Goal: Task Accomplishment & Management: Use online tool/utility

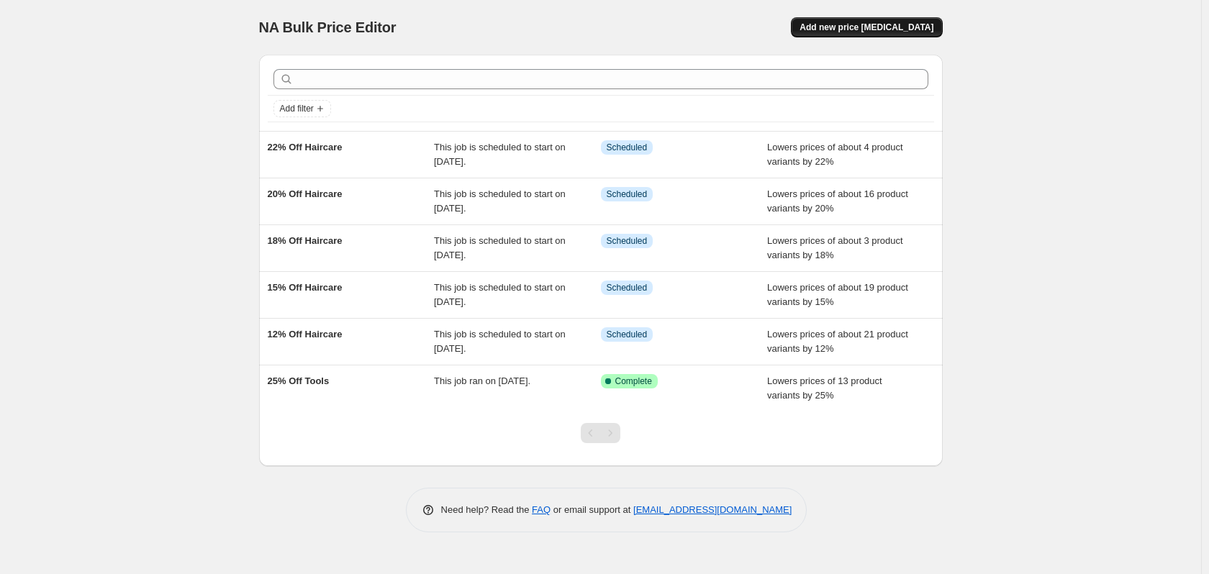
click at [891, 28] on span "Add new price [MEDICAL_DATA]" at bounding box center [867, 28] width 134 height 12
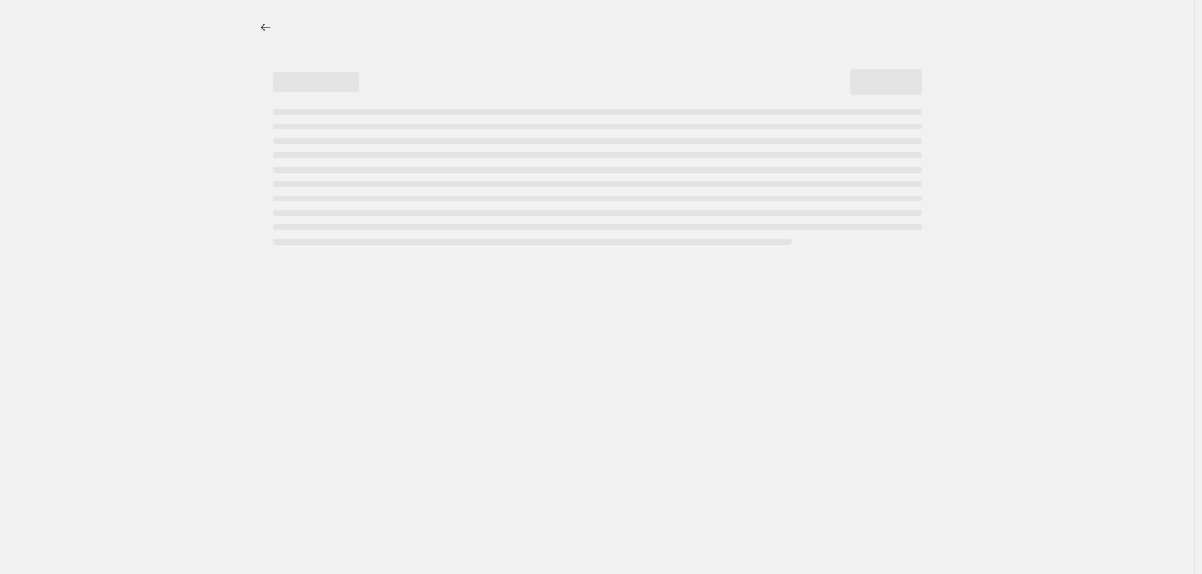
select select "percentage"
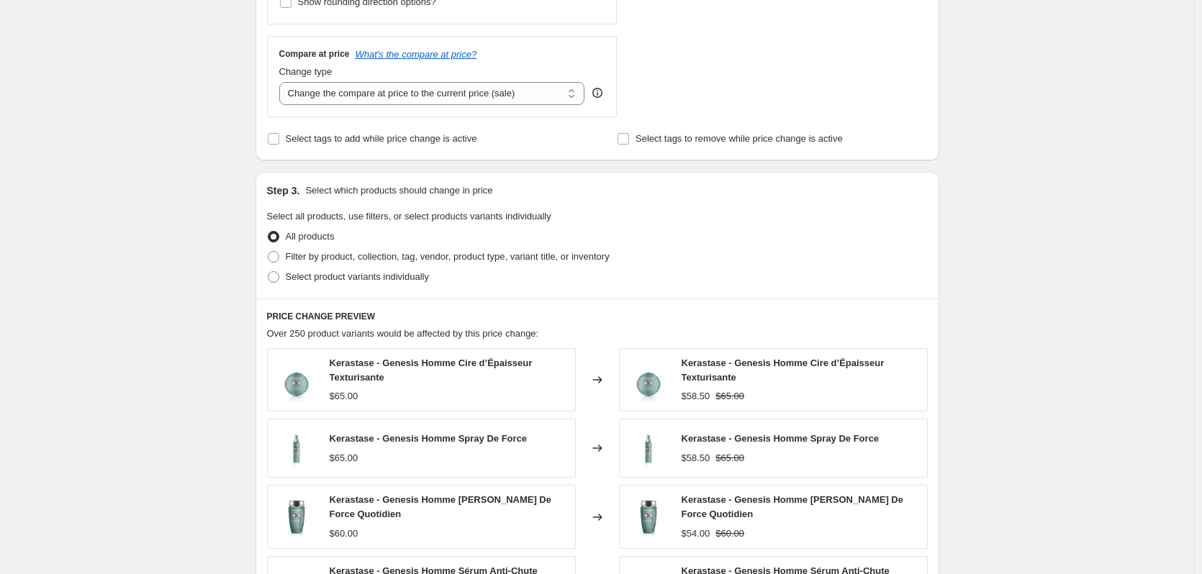
scroll to position [504, 0]
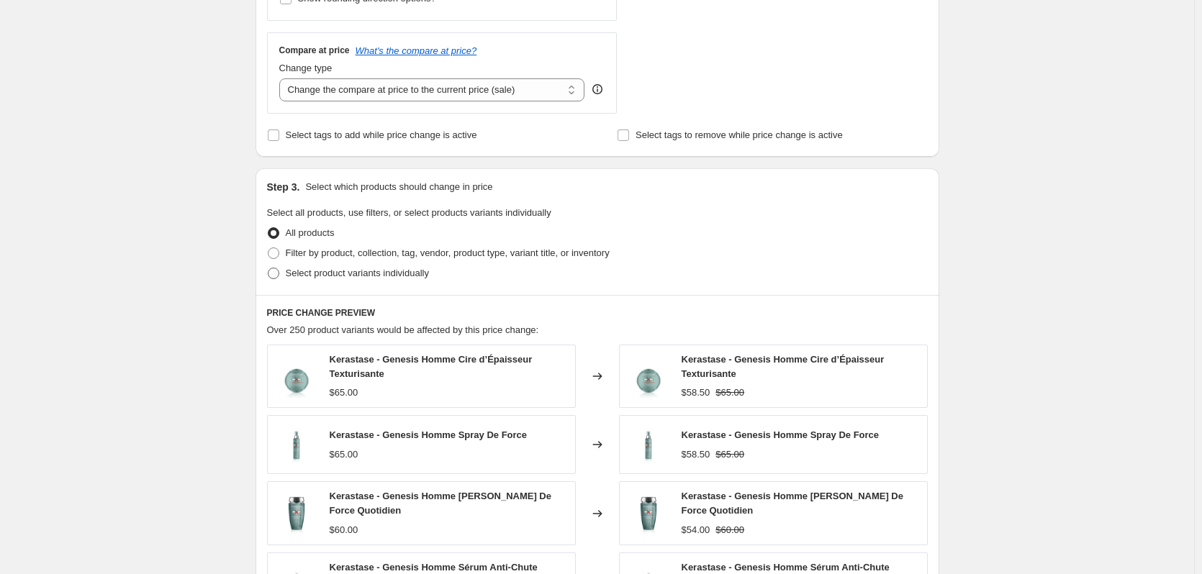
click at [371, 277] on span "Select product variants individually" at bounding box center [357, 273] width 143 height 11
click at [268, 268] on input "Select product variants individually" at bounding box center [268, 268] width 1 height 1
radio input "true"
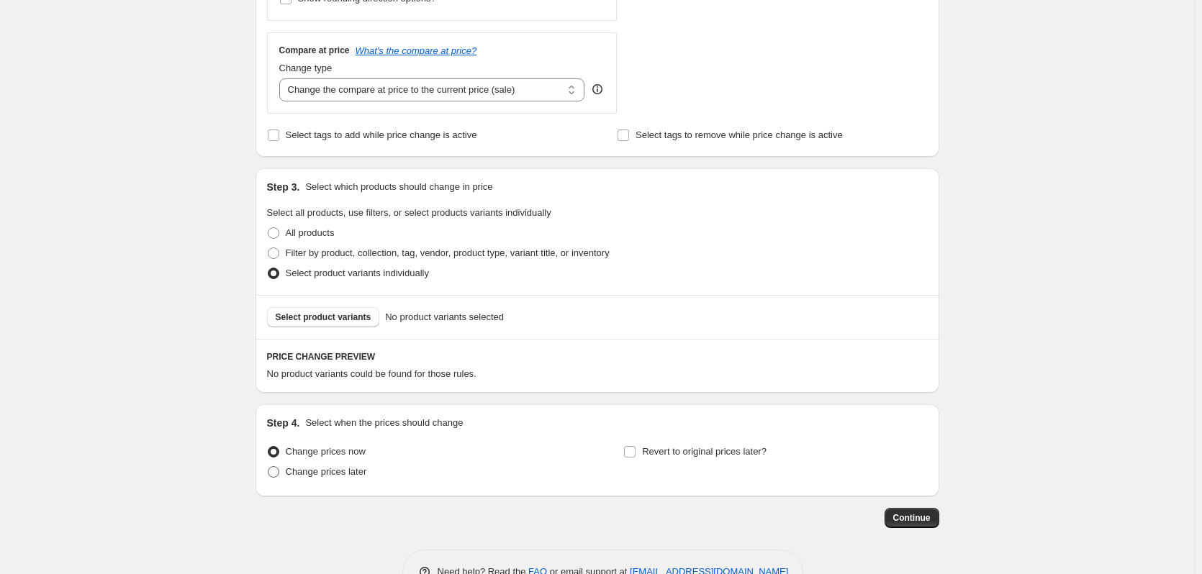
click at [339, 471] on span "Change prices later" at bounding box center [326, 471] width 81 height 11
click at [268, 467] on input "Change prices later" at bounding box center [268, 466] width 1 height 1
radio input "true"
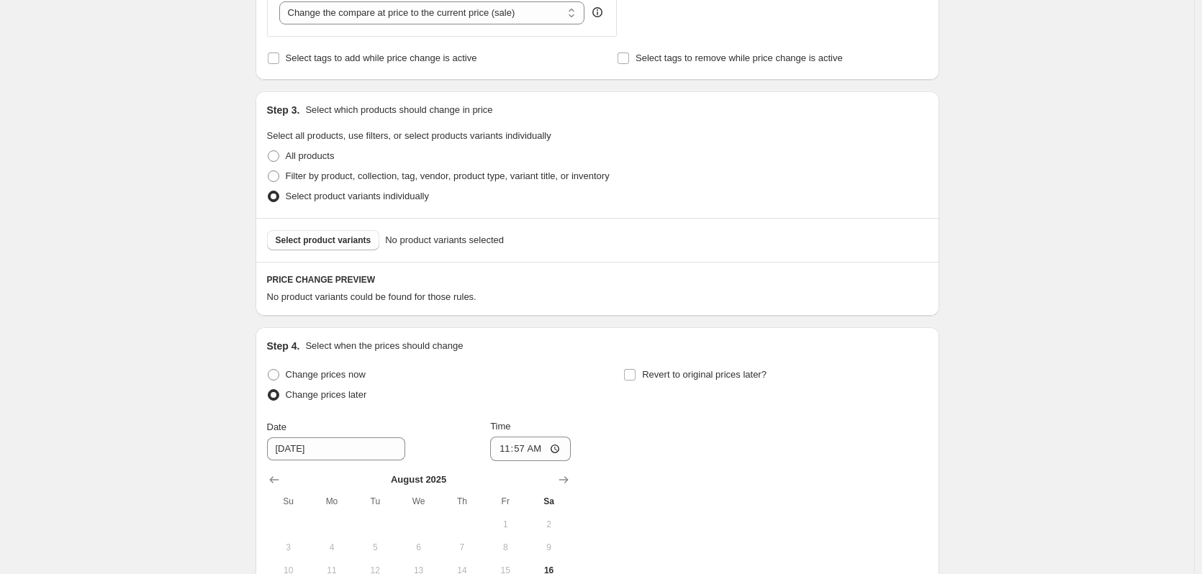
scroll to position [648, 0]
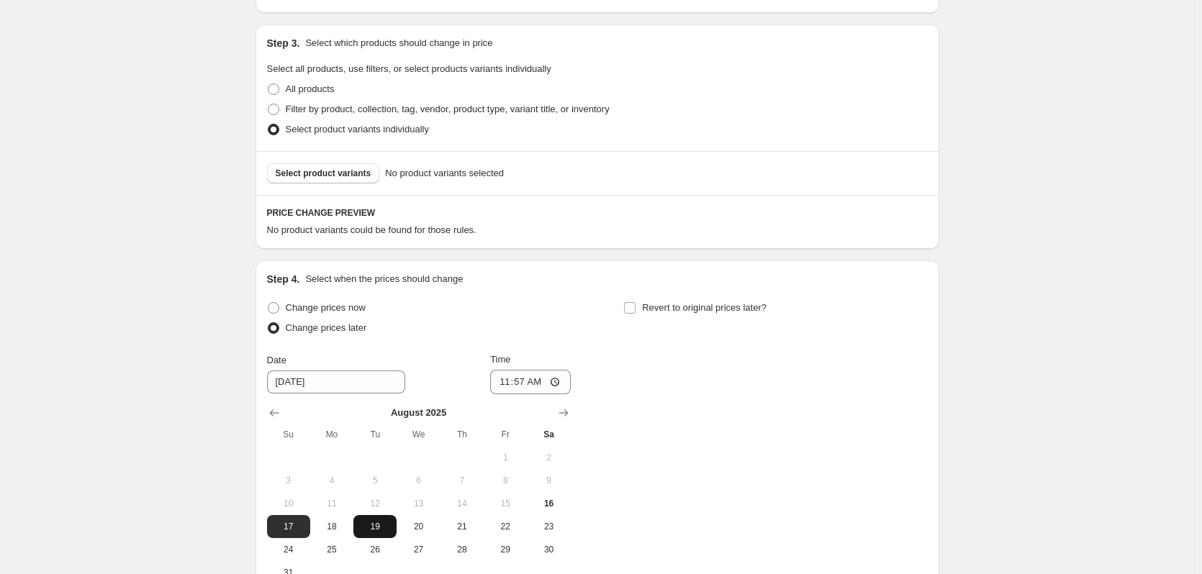
click at [374, 535] on button "19" at bounding box center [374, 526] width 43 height 23
type input "[DATE]"
click at [564, 383] on input "11:57" at bounding box center [530, 382] width 81 height 24
click at [520, 382] on input "00:57" at bounding box center [530, 382] width 81 height 24
type input "00:00"
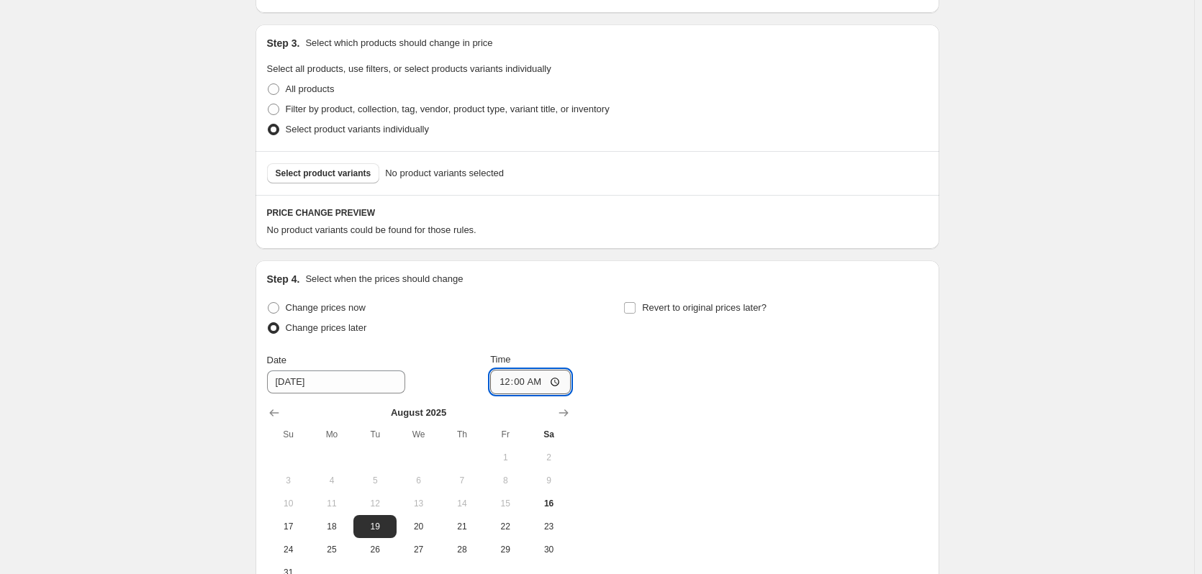
click at [523, 383] on input "00:00" at bounding box center [530, 382] width 81 height 24
click at [515, 384] on input "00:00" at bounding box center [530, 382] width 81 height 24
click at [555, 383] on input "00:00" at bounding box center [530, 382] width 81 height 24
click at [918, 404] on div "Change prices now Change prices later Date [DATE] Time 00:00 [DATE] Su Mo Tu We…" at bounding box center [597, 441] width 661 height 286
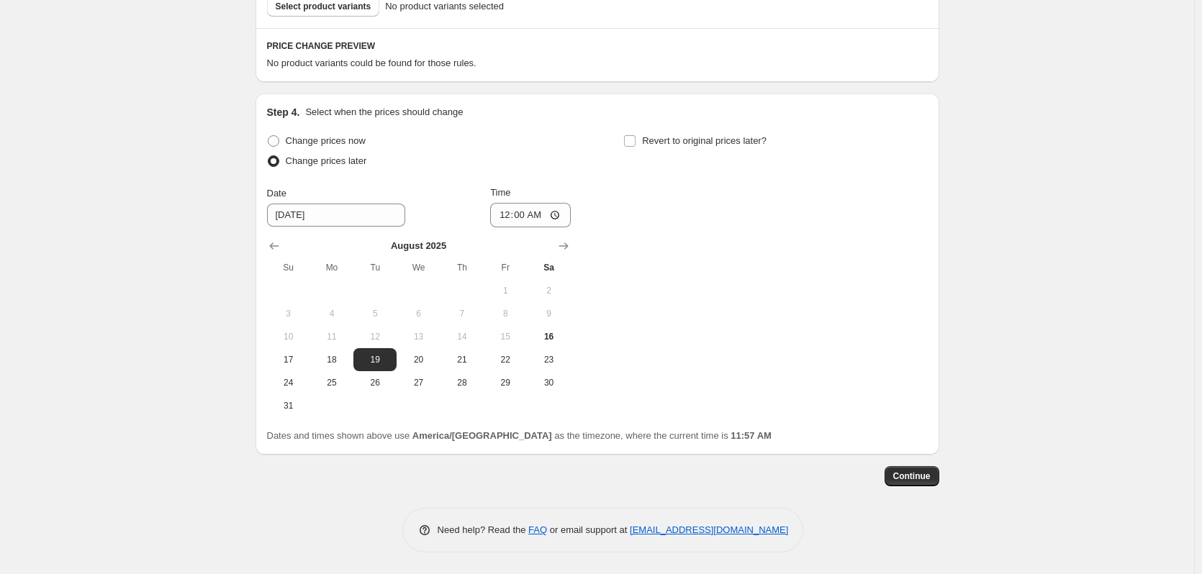
scroll to position [384, 0]
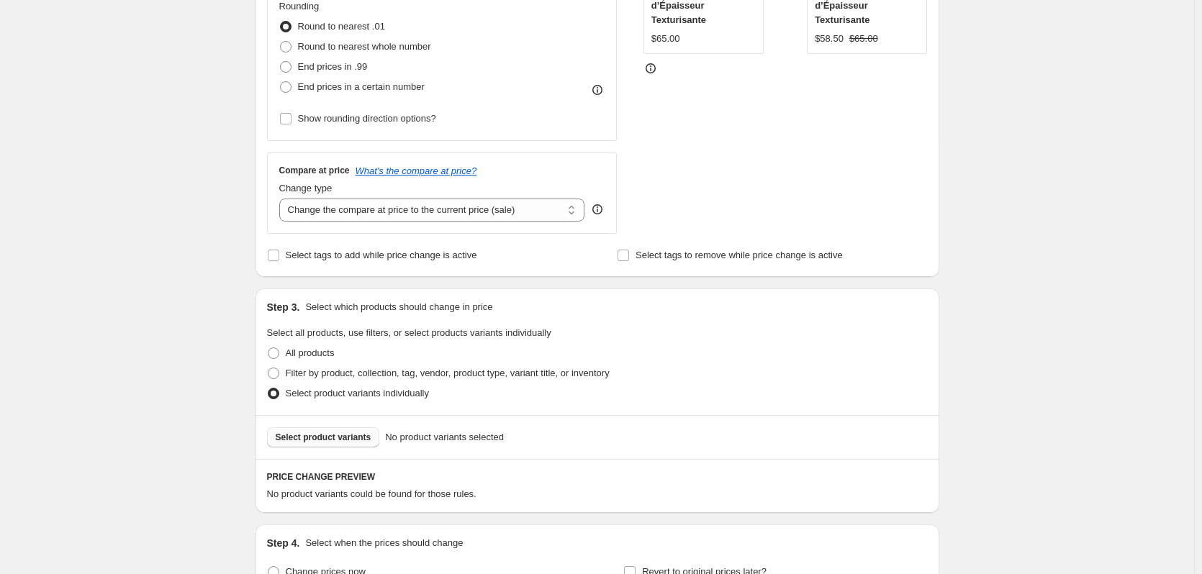
click at [311, 445] on button "Select product variants" at bounding box center [323, 438] width 113 height 20
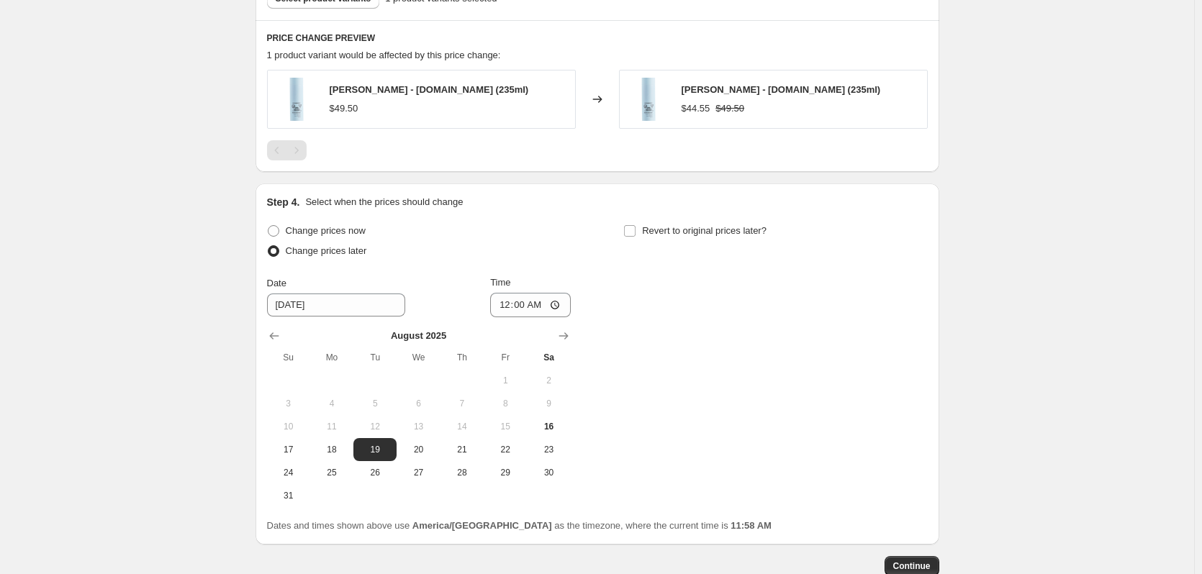
scroll to position [913, 0]
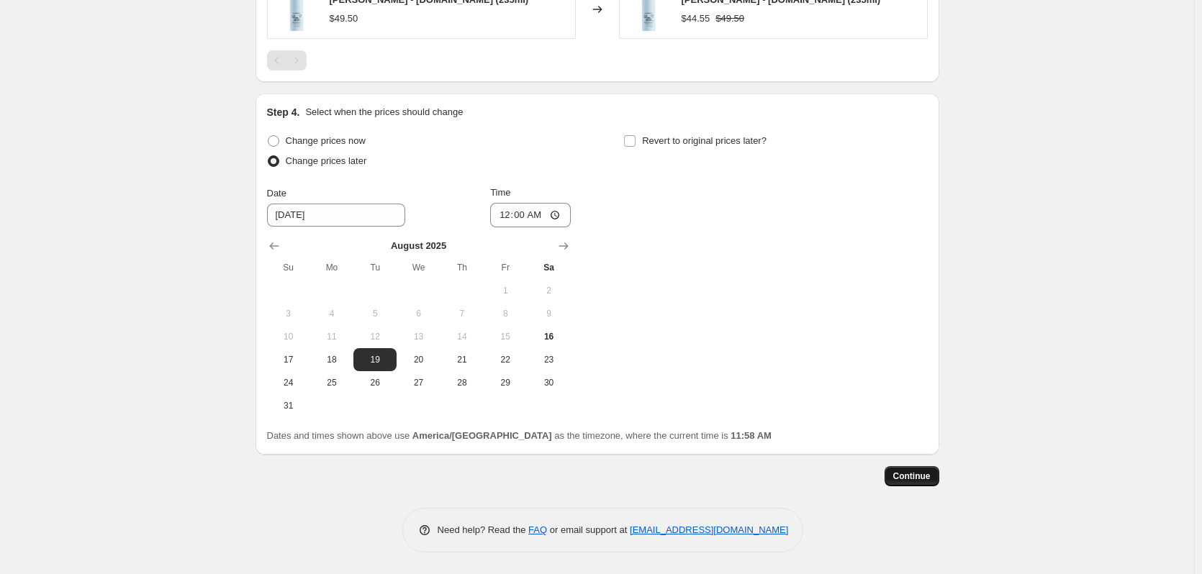
click at [921, 485] on button "Continue" at bounding box center [912, 476] width 55 height 20
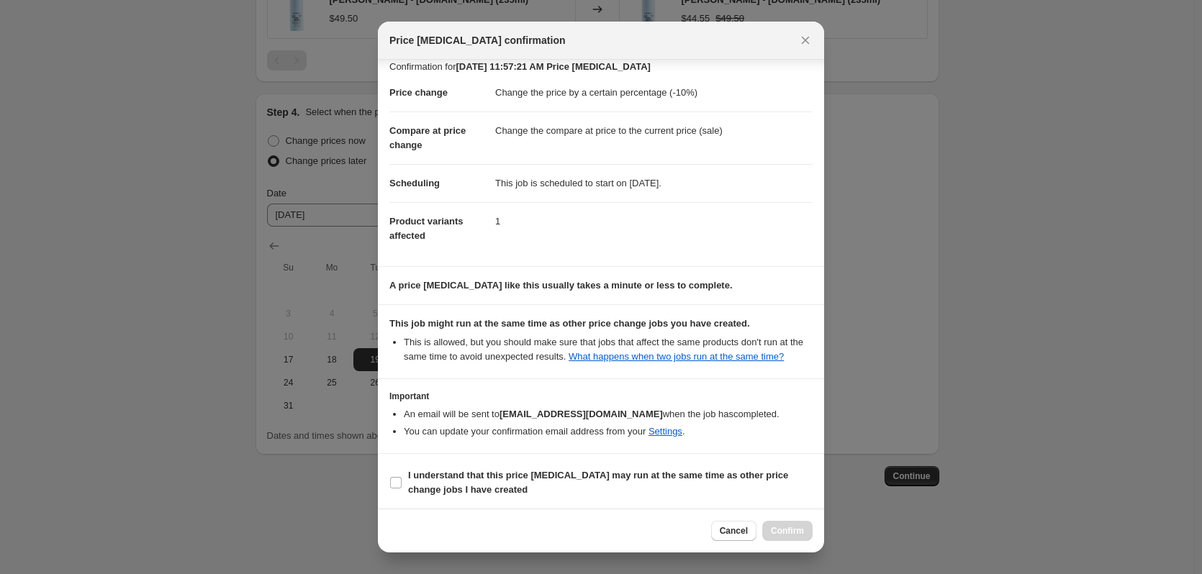
scroll to position [14, 0]
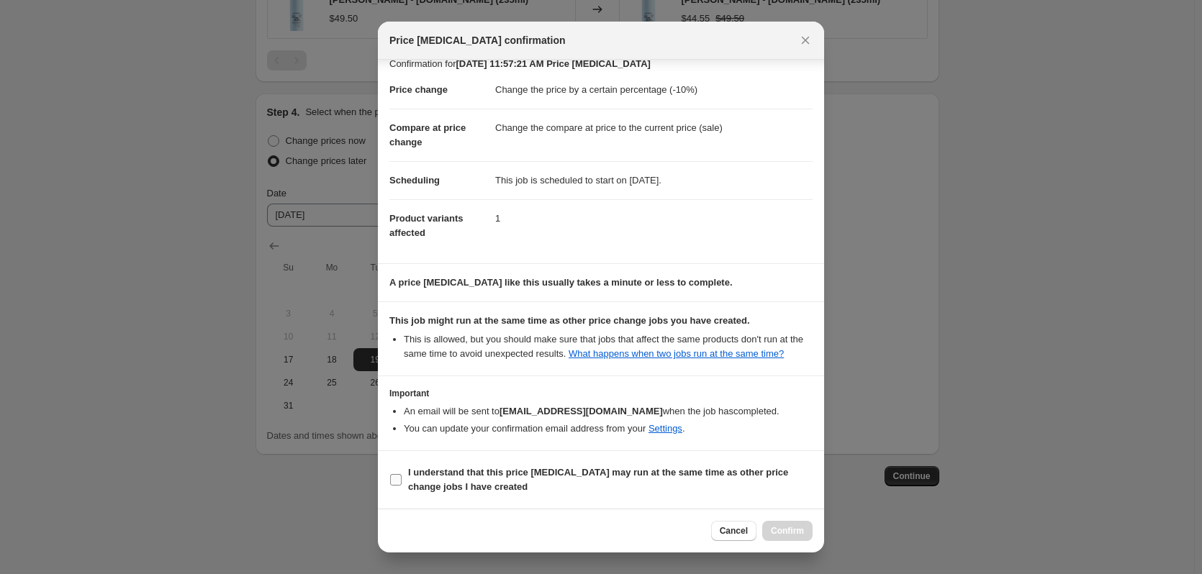
click at [412, 481] on b "I understand that this price [MEDICAL_DATA] may run at the same time as other p…" at bounding box center [598, 479] width 380 height 25
click at [402, 481] on input "I understand that this price [MEDICAL_DATA] may run at the same time as other p…" at bounding box center [396, 480] width 12 height 12
checkbox input "true"
click at [778, 532] on span "Confirm" at bounding box center [787, 531] width 33 height 12
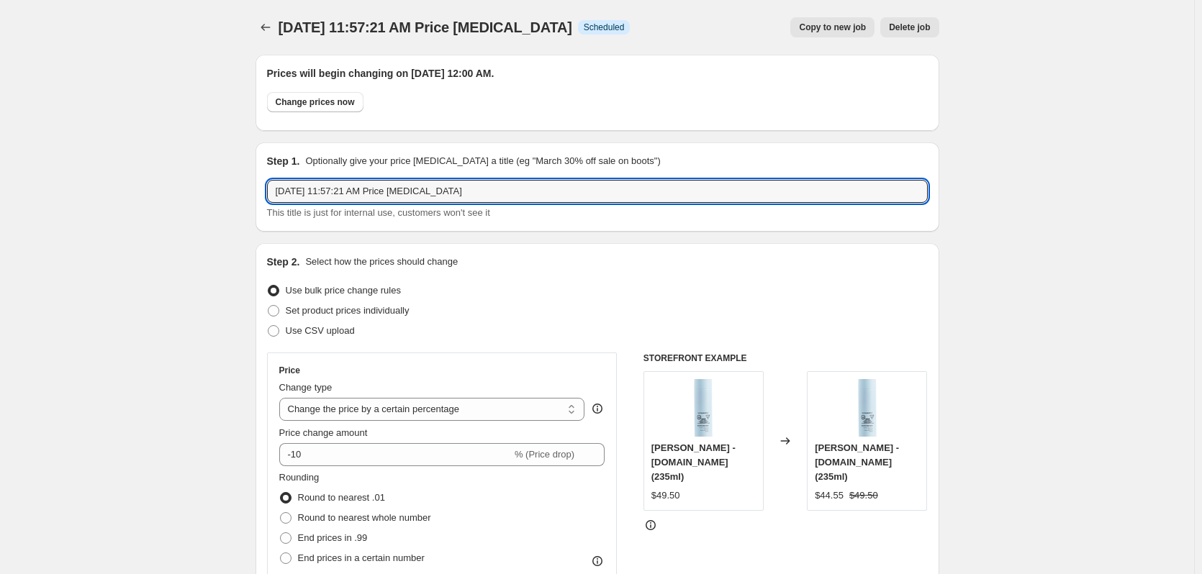
drag, startPoint x: 486, startPoint y: 190, endPoint x: 75, endPoint y: 135, distance: 414.6
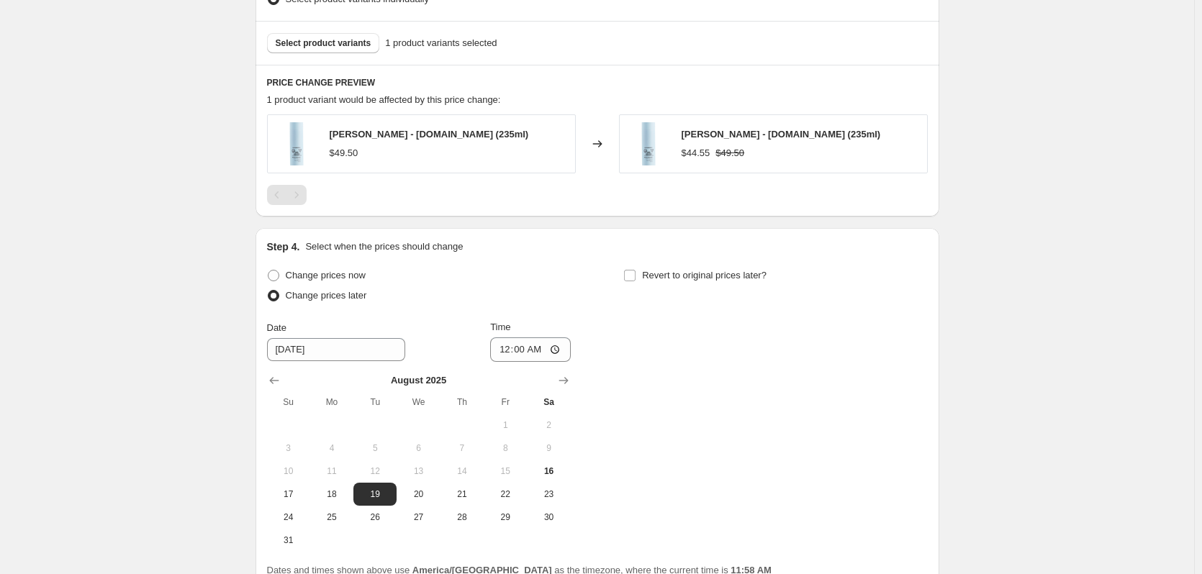
scroll to position [1001, 0]
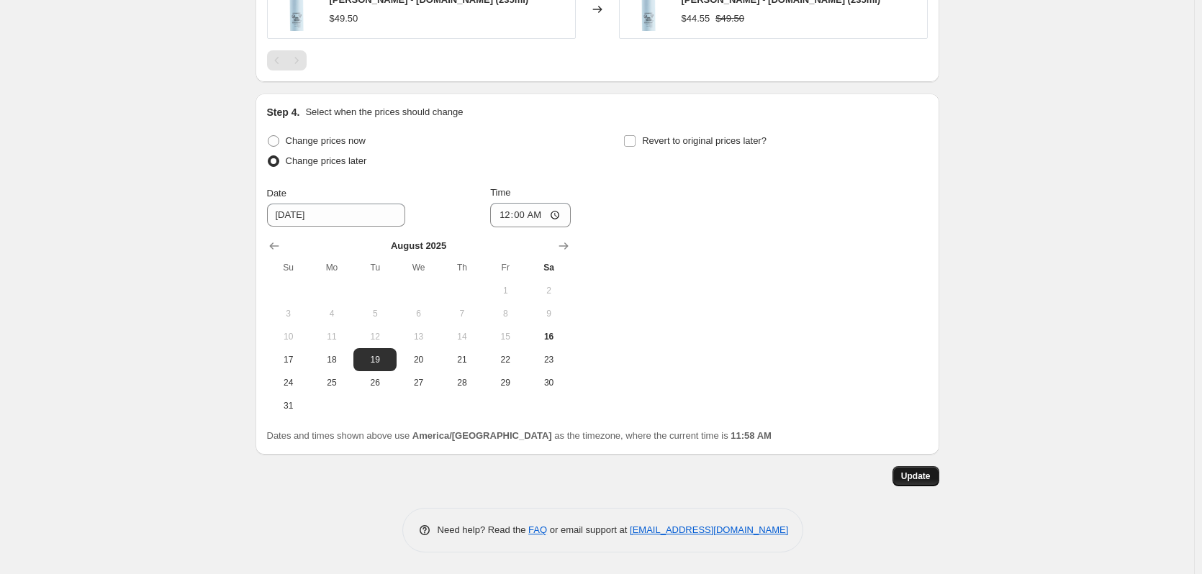
type input "10% Off Haircare"
click at [923, 484] on button "Update" at bounding box center [915, 476] width 47 height 20
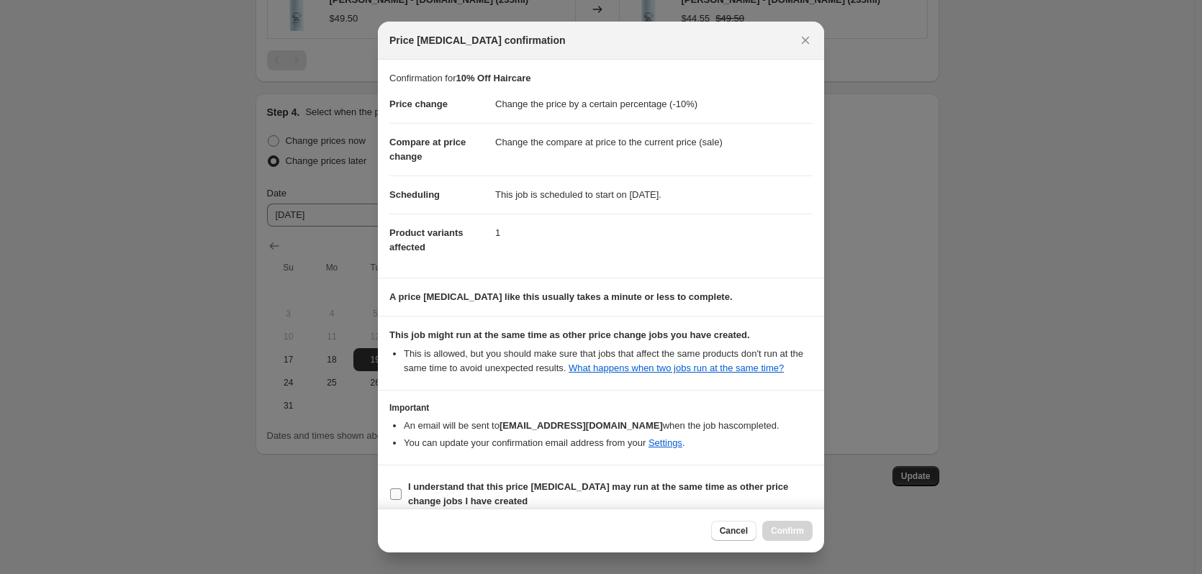
click at [441, 488] on b "I understand that this price [MEDICAL_DATA] may run at the same time as other p…" at bounding box center [598, 493] width 380 height 25
click at [402, 489] on input "I understand that this price [MEDICAL_DATA] may run at the same time as other p…" at bounding box center [396, 495] width 12 height 12
checkbox input "true"
click at [774, 528] on span "Confirm" at bounding box center [787, 531] width 33 height 12
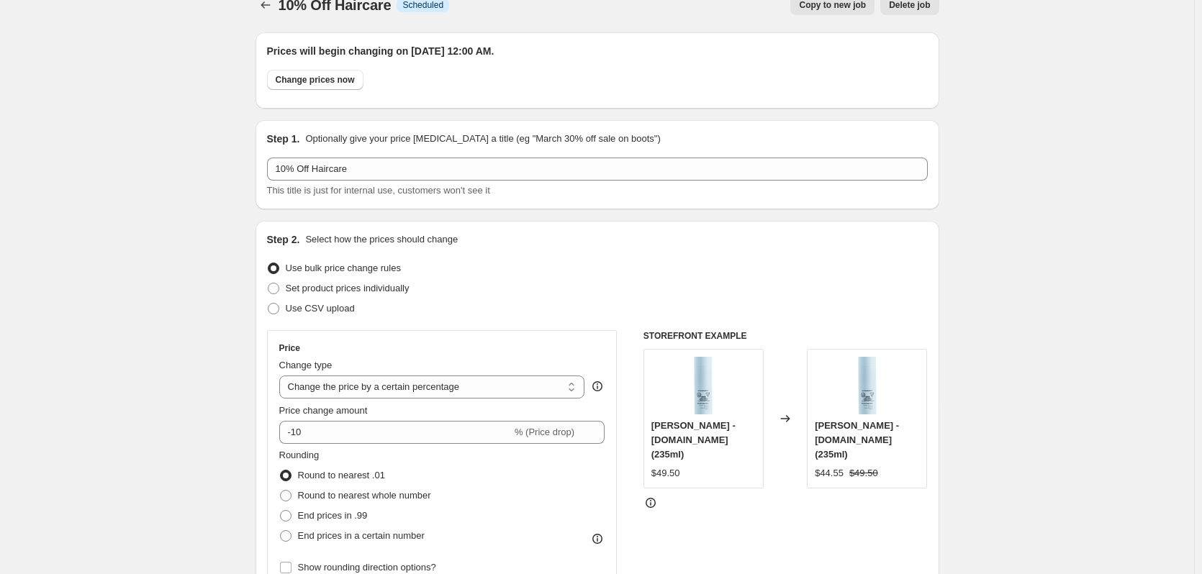
scroll to position [0, 0]
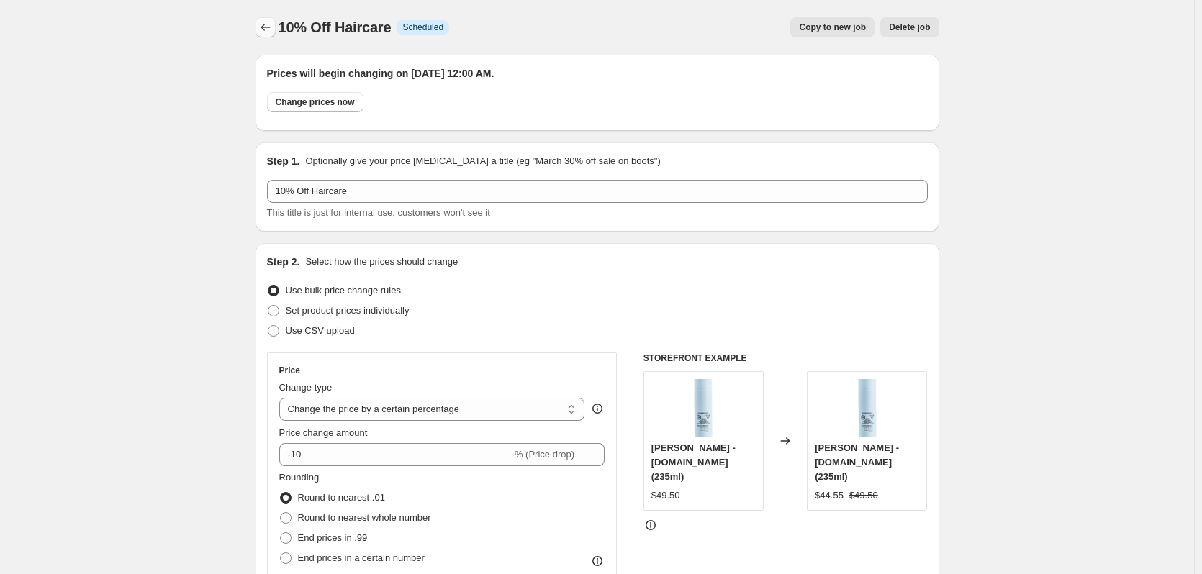
click at [266, 26] on icon "Price change jobs" at bounding box center [265, 27] width 14 height 14
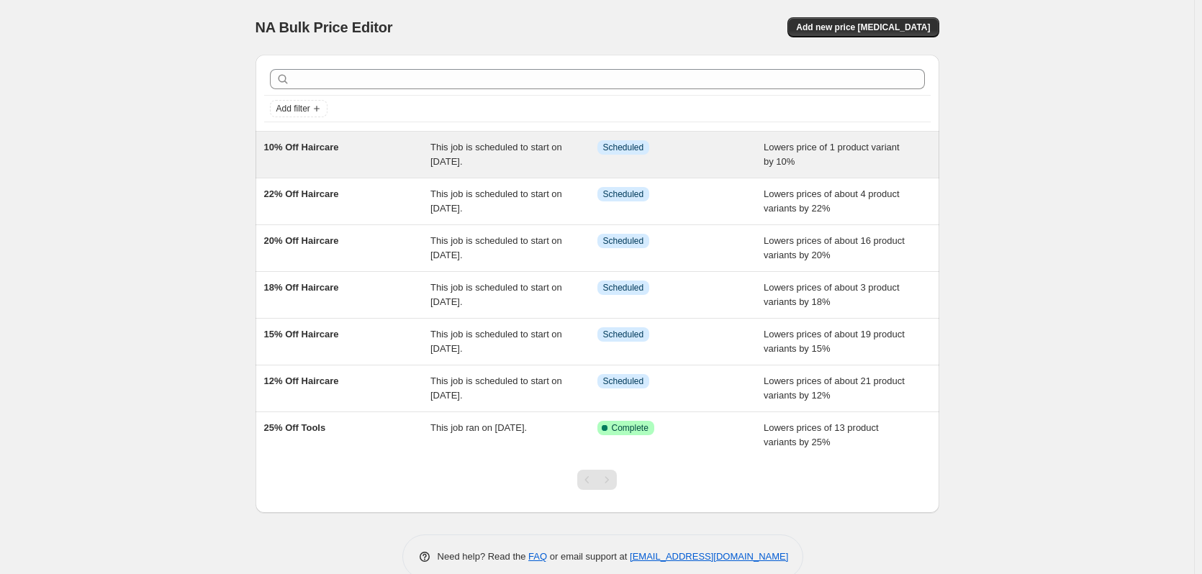
click at [552, 158] on div "This job is scheduled to start on [DATE]." at bounding box center [513, 154] width 167 height 29
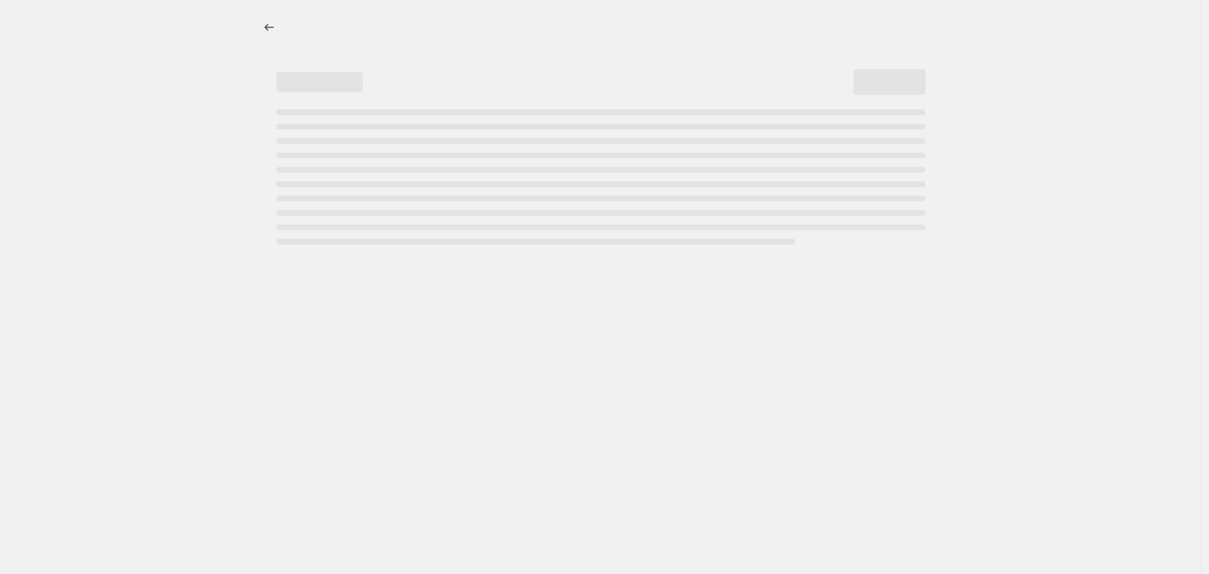
select select "percentage"
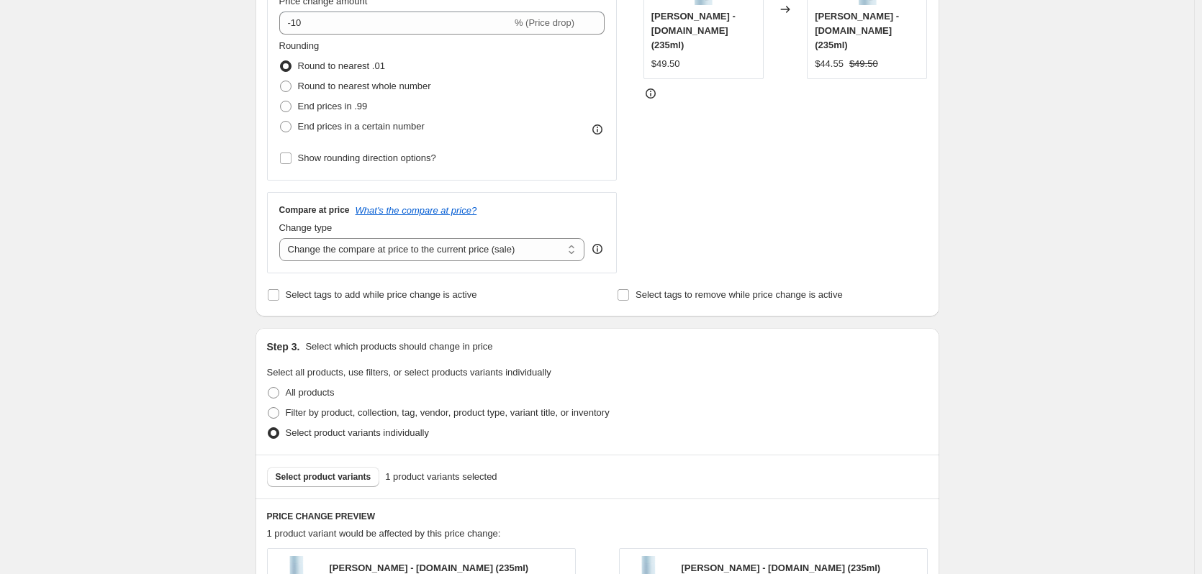
scroll to position [504, 0]
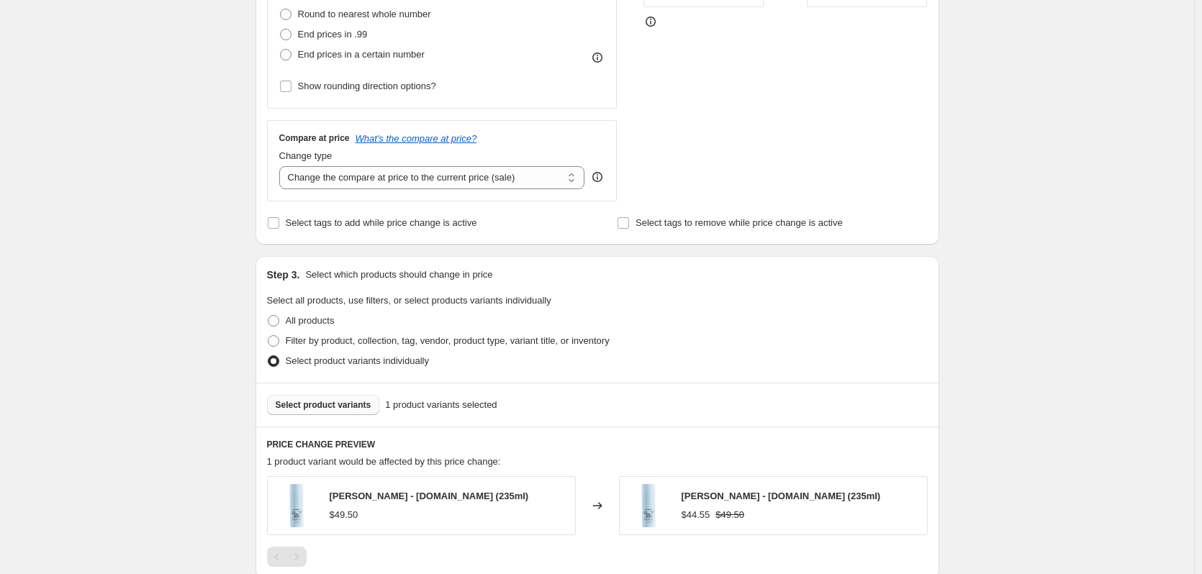
click at [337, 410] on span "Select product variants" at bounding box center [324, 405] width 96 height 12
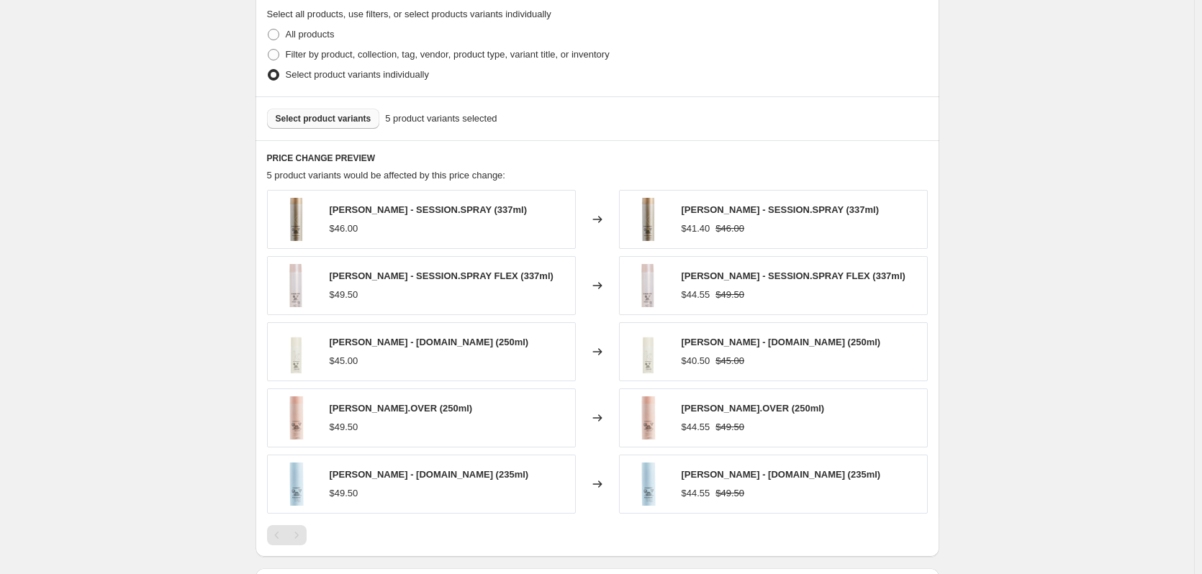
scroll to position [792, 0]
click at [338, 125] on button "Select product variants" at bounding box center [323, 117] width 113 height 20
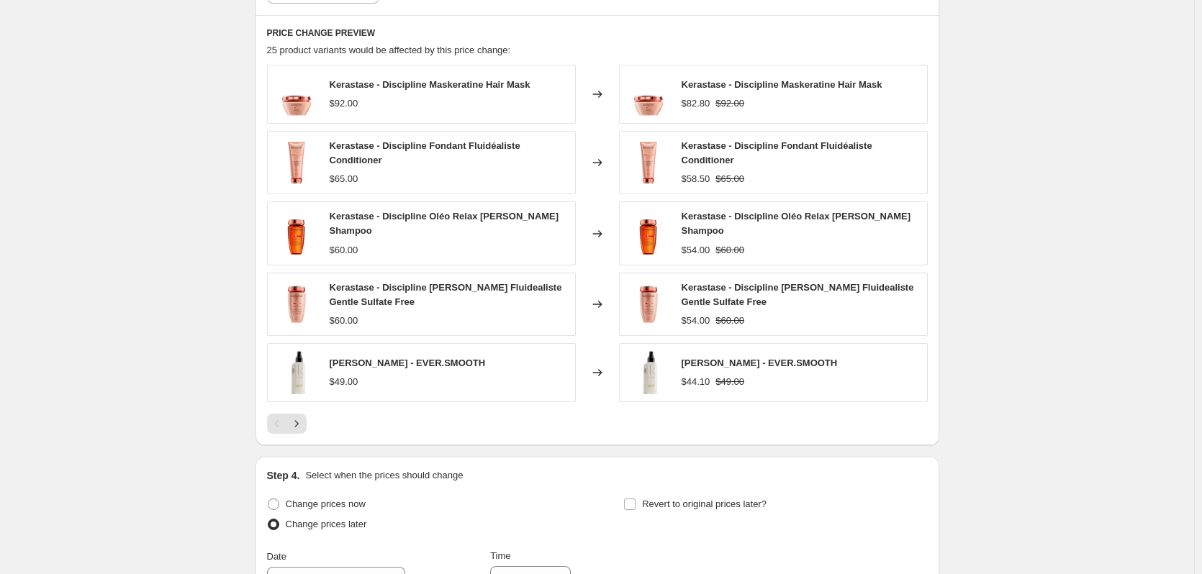
scroll to position [1131, 0]
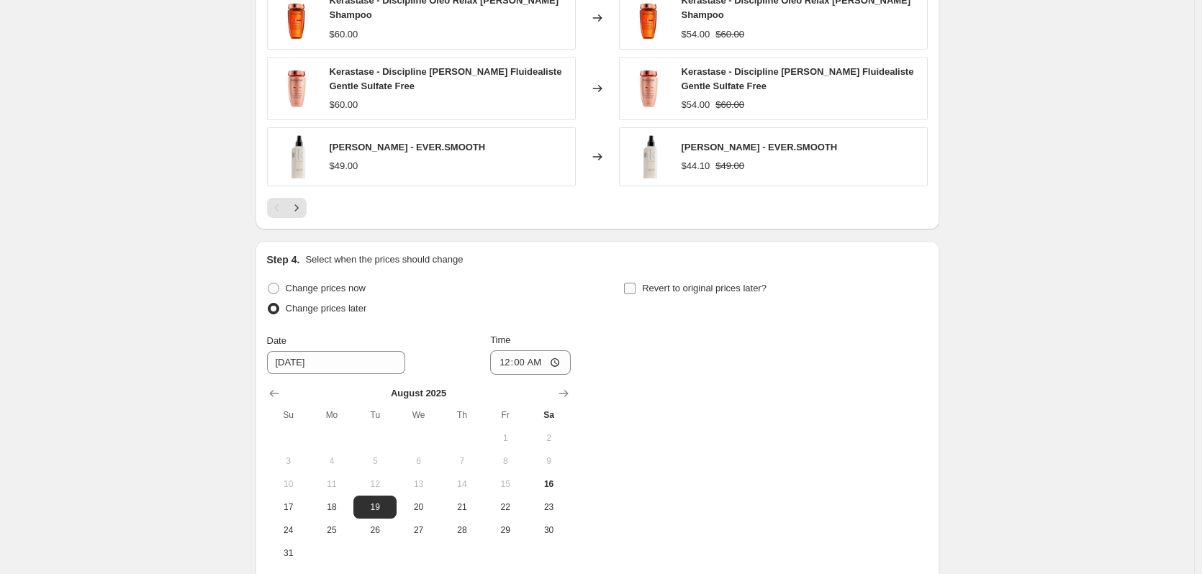
click at [752, 285] on span "Revert to original prices later?" at bounding box center [704, 288] width 125 height 11
click at [636, 285] on input "Revert to original prices later?" at bounding box center [630, 289] width 12 height 12
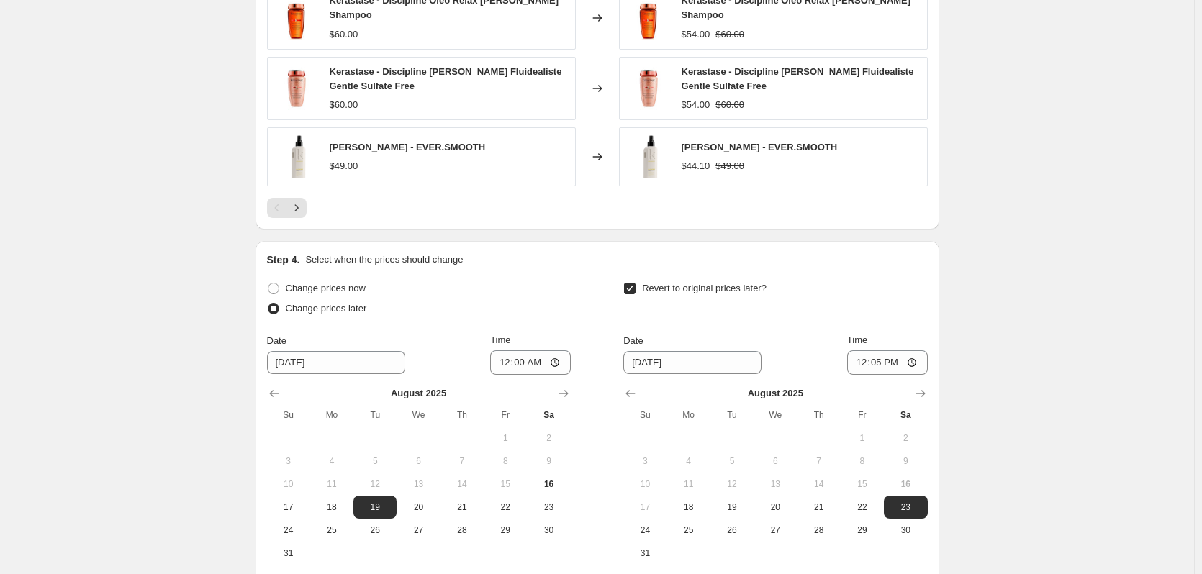
click at [752, 285] on span "Revert to original prices later?" at bounding box center [704, 288] width 125 height 11
click at [636, 285] on input "Revert to original prices later?" at bounding box center [630, 289] width 12 height 12
checkbox input "false"
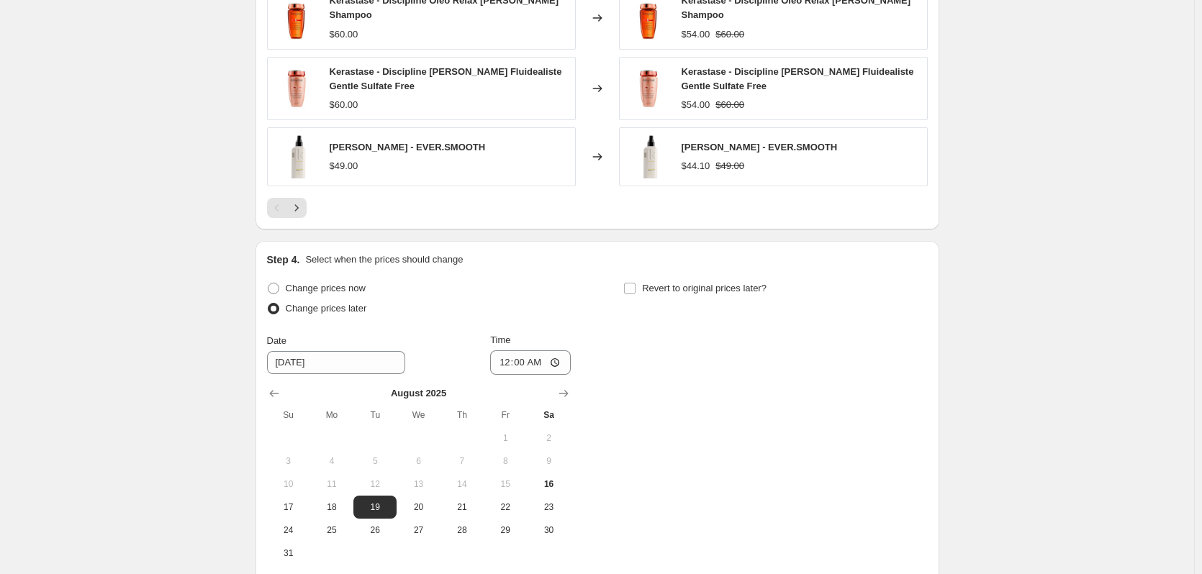
scroll to position [1275, 0]
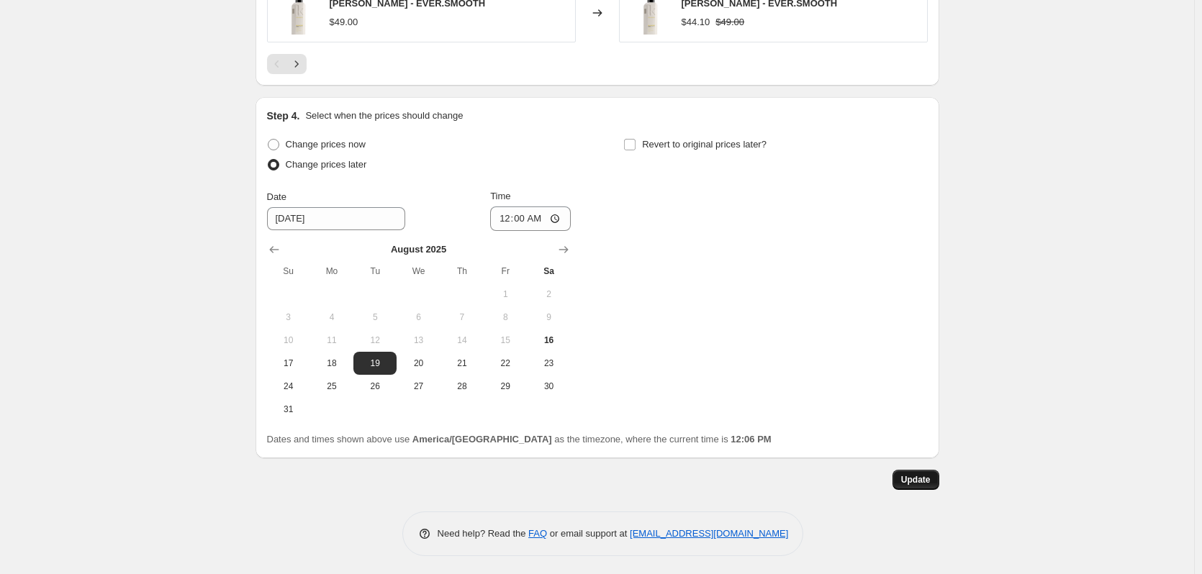
click at [921, 474] on span "Update" at bounding box center [916, 480] width 30 height 12
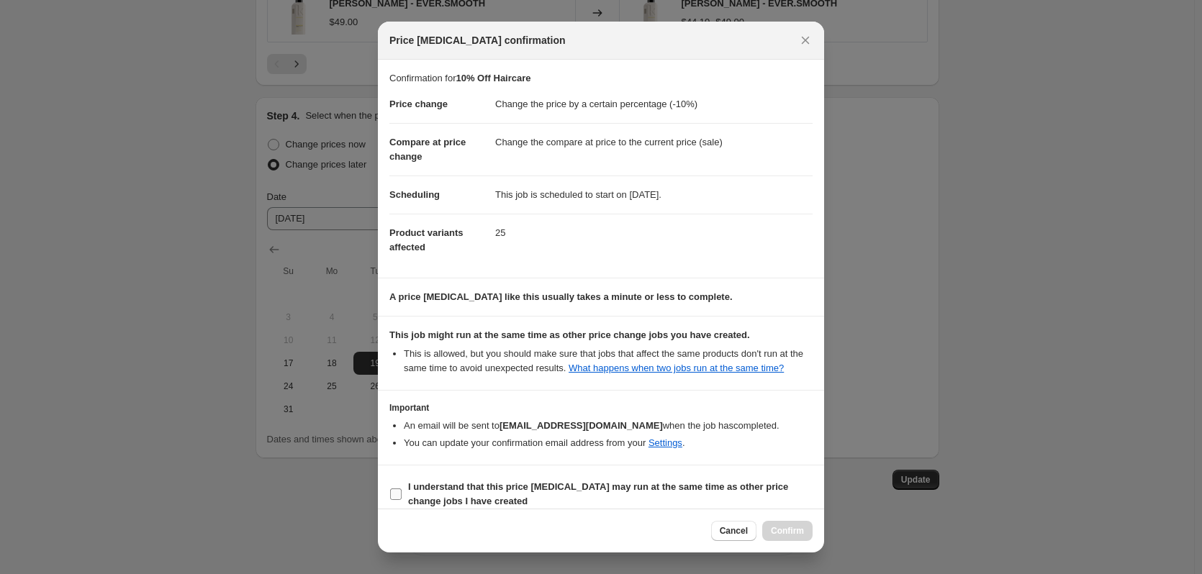
click at [471, 500] on b "I understand that this price [MEDICAL_DATA] may run at the same time as other p…" at bounding box center [598, 493] width 380 height 25
click at [402, 500] on input "I understand that this price [MEDICAL_DATA] may run at the same time as other p…" at bounding box center [396, 495] width 12 height 12
checkbox input "true"
click at [788, 527] on span "Confirm" at bounding box center [787, 531] width 33 height 12
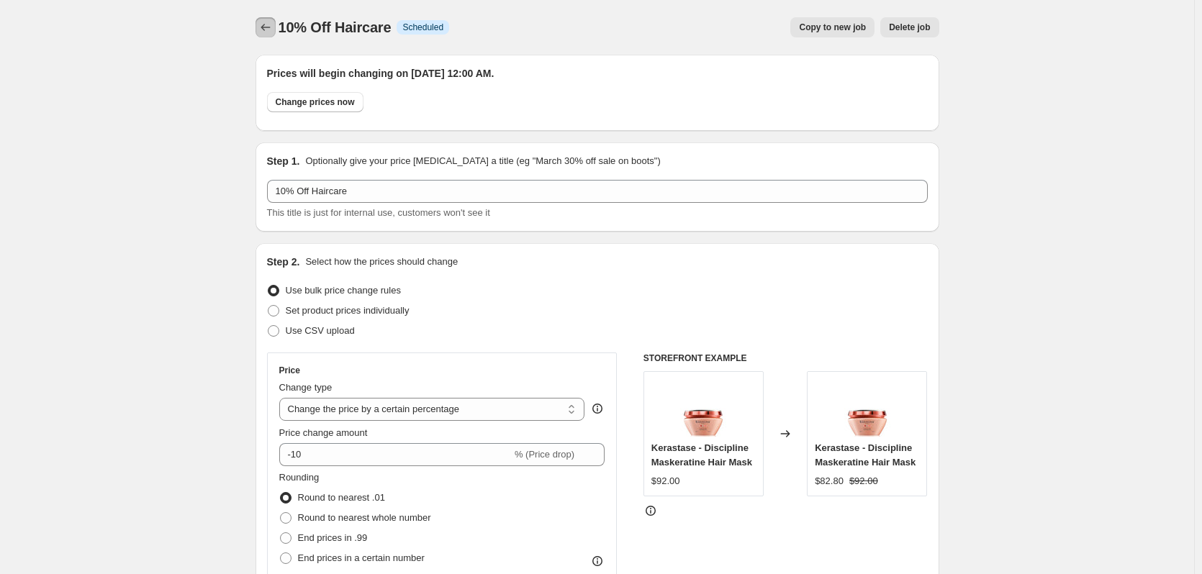
click at [266, 27] on icon "Price change jobs" at bounding box center [265, 27] width 14 height 14
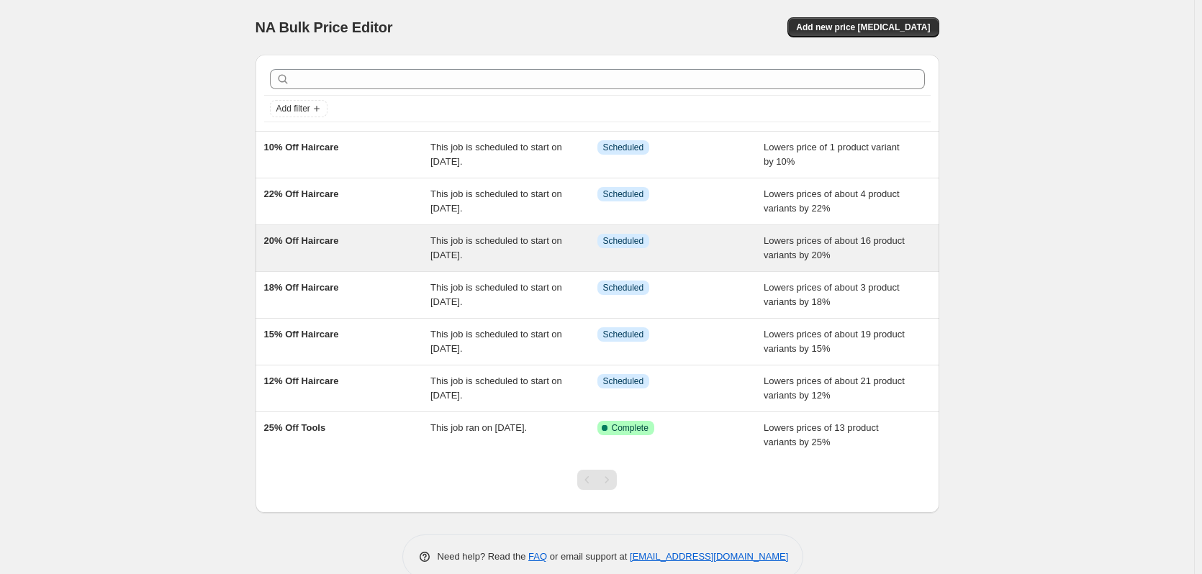
click at [435, 253] on span "This job is scheduled to start on [DATE]." at bounding box center [496, 247] width 132 height 25
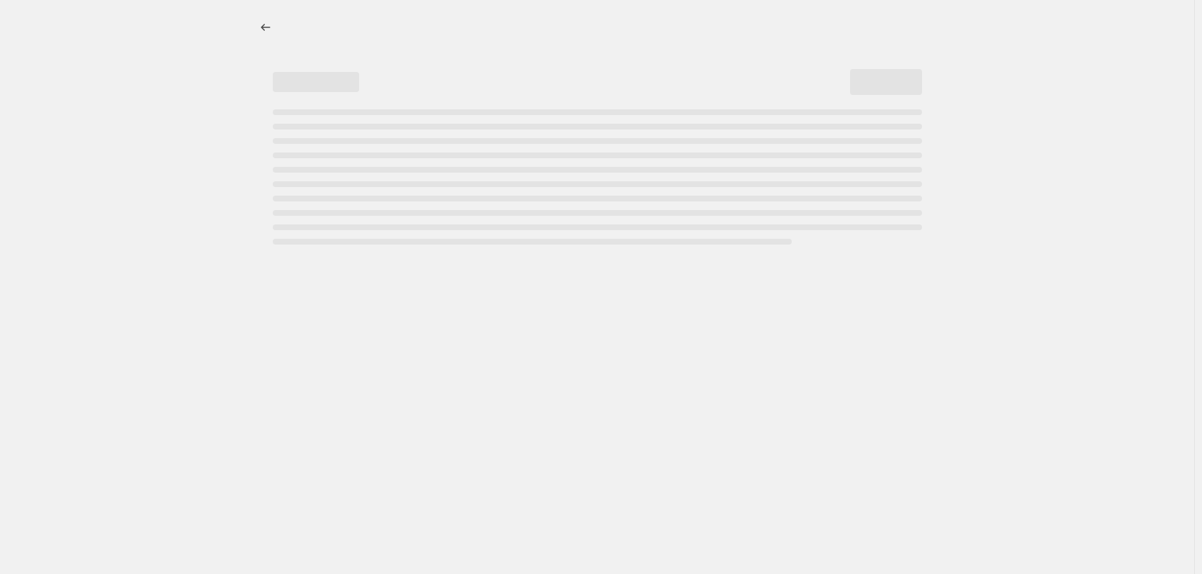
select select "percentage"
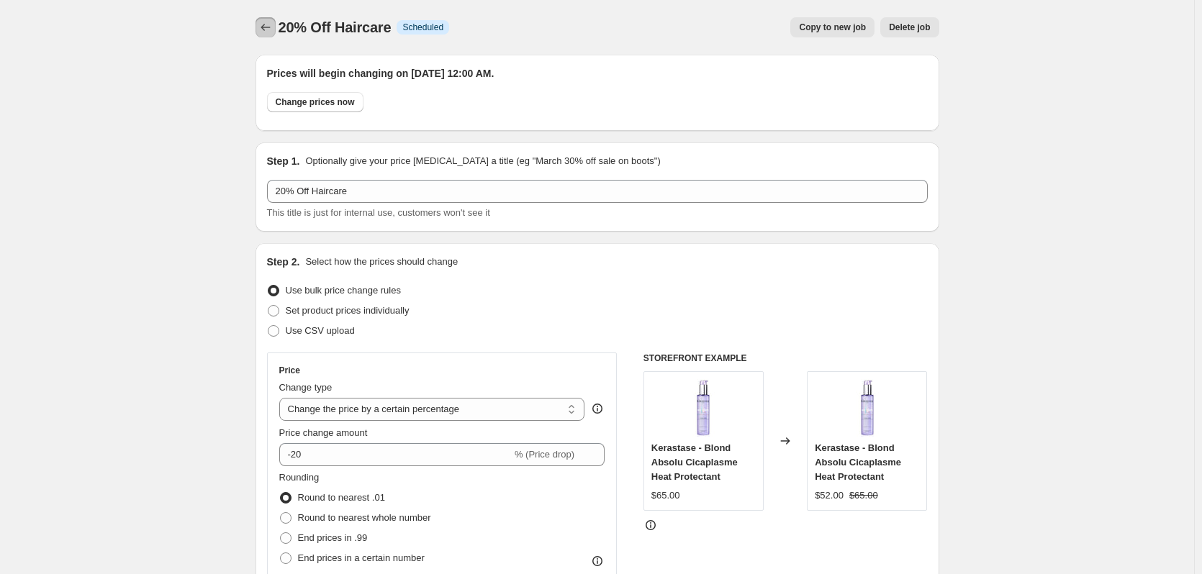
click at [267, 17] on button "Price change jobs" at bounding box center [265, 27] width 20 height 20
